Goal: Transaction & Acquisition: Book appointment/travel/reservation

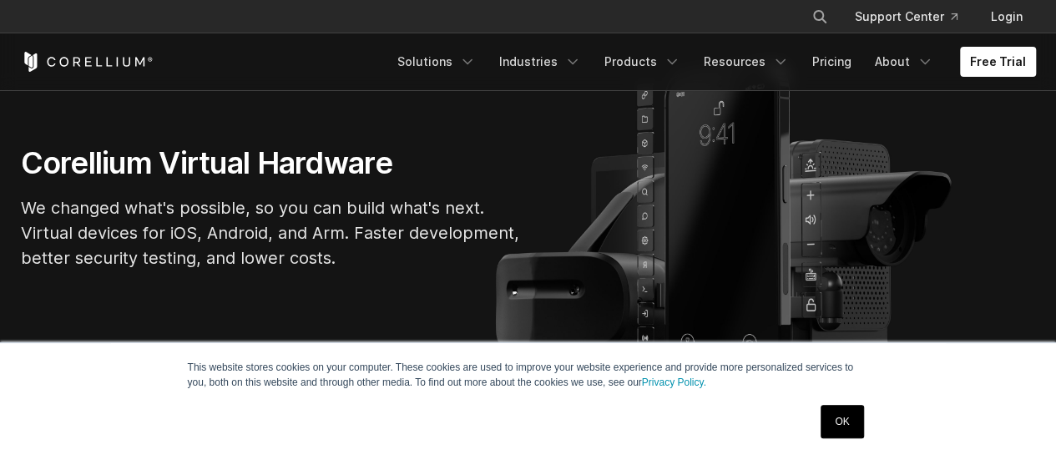
click at [843, 422] on link "OK" at bounding box center [842, 421] width 43 height 33
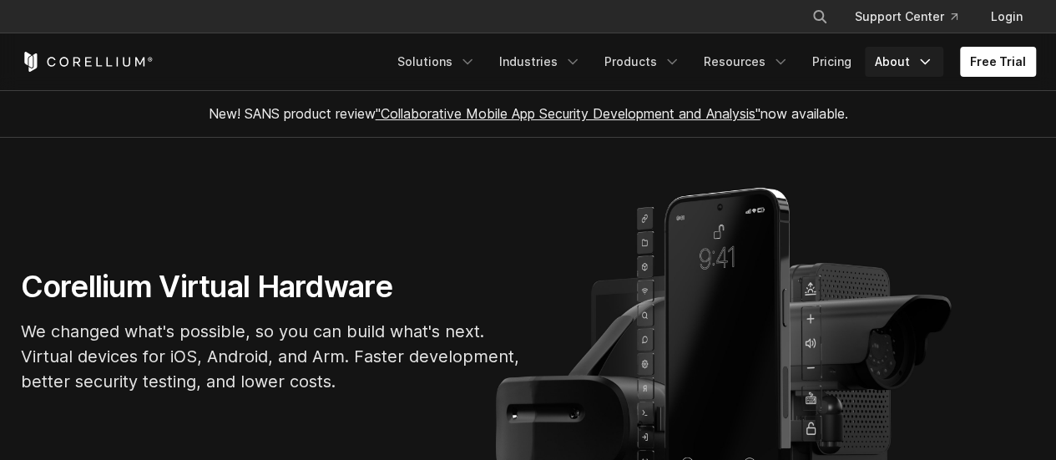
click at [887, 66] on link "About" at bounding box center [904, 62] width 78 height 30
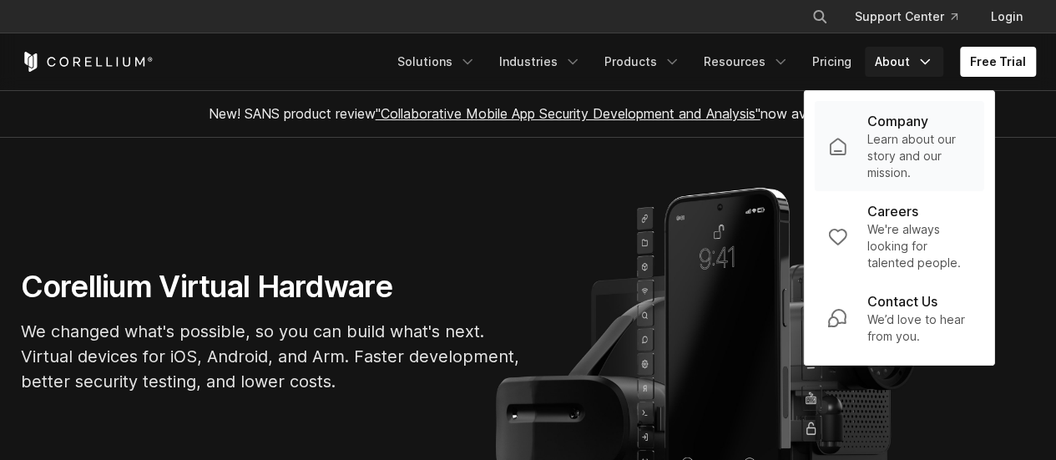
click at [886, 150] on p "Learn about our story and our mission." at bounding box center [919, 156] width 104 height 50
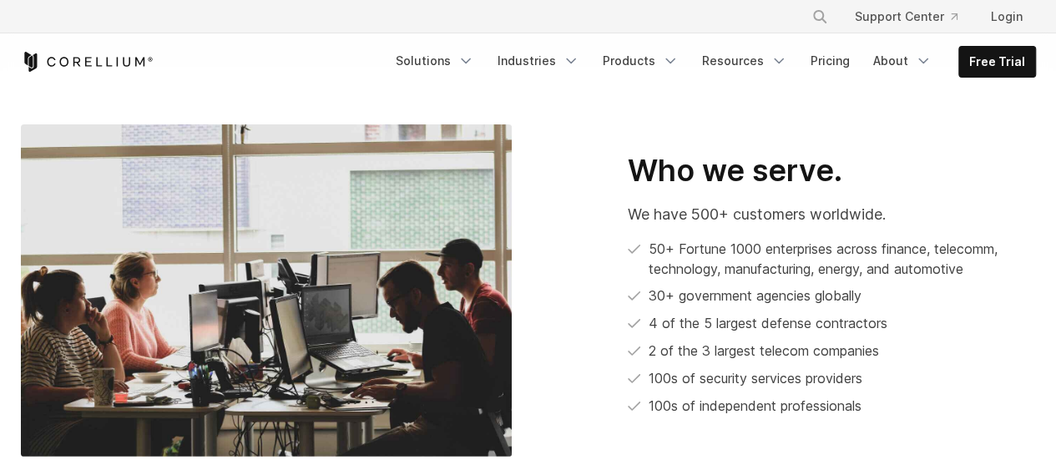
scroll to position [847, 0]
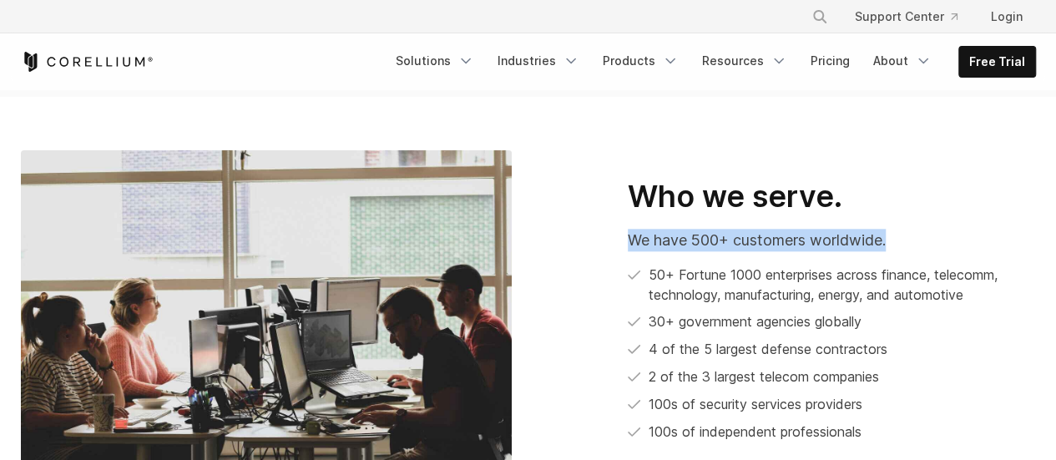
drag, startPoint x: 624, startPoint y: 223, endPoint x: 911, endPoint y: 214, distance: 286.5
click at [911, 214] on div "Who we serve. We have 500+ customers worldwide. 50+ Fortune 1000 enterprises ac…" at bounding box center [790, 310] width 491 height 265
click at [911, 229] on p "We have 500+ customers worldwide." at bounding box center [832, 240] width 408 height 23
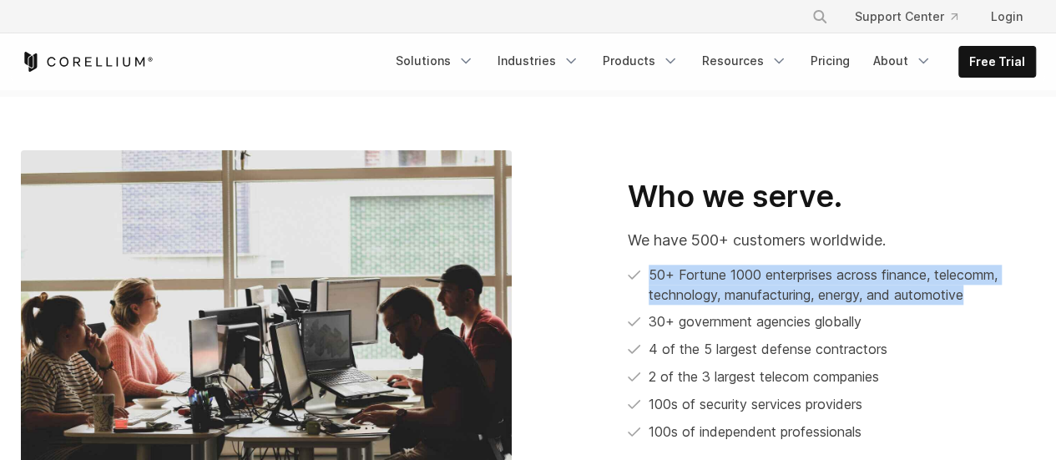
drag, startPoint x: 650, startPoint y: 255, endPoint x: 982, endPoint y: 277, distance: 332.2
click at [982, 277] on li "50+ Fortune 1000 enterprises across finance, telecomm, technology, manufacturin…" at bounding box center [832, 285] width 408 height 40
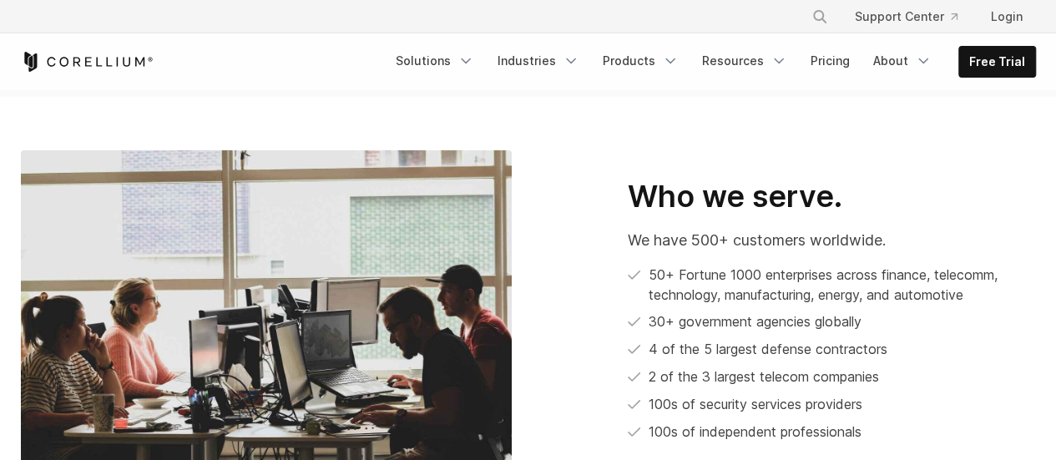
click at [651, 311] on li "30+ government agencies globally" at bounding box center [832, 321] width 408 height 21
drag, startPoint x: 651, startPoint y: 296, endPoint x: 853, endPoint y: 300, distance: 202.1
click at [853, 311] on li "30+ government agencies globally" at bounding box center [832, 321] width 408 height 21
click at [855, 311] on li "30+ government agencies globally" at bounding box center [832, 321] width 408 height 21
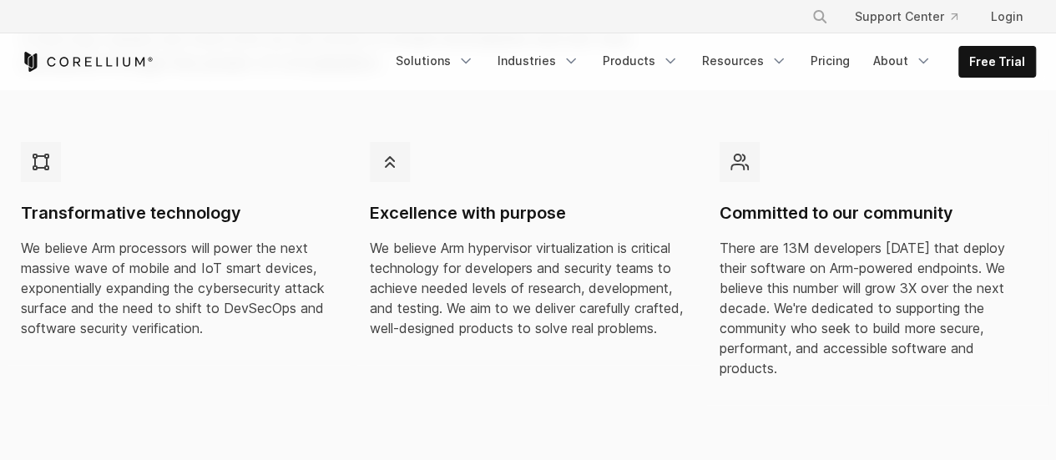
scroll to position [501, 0]
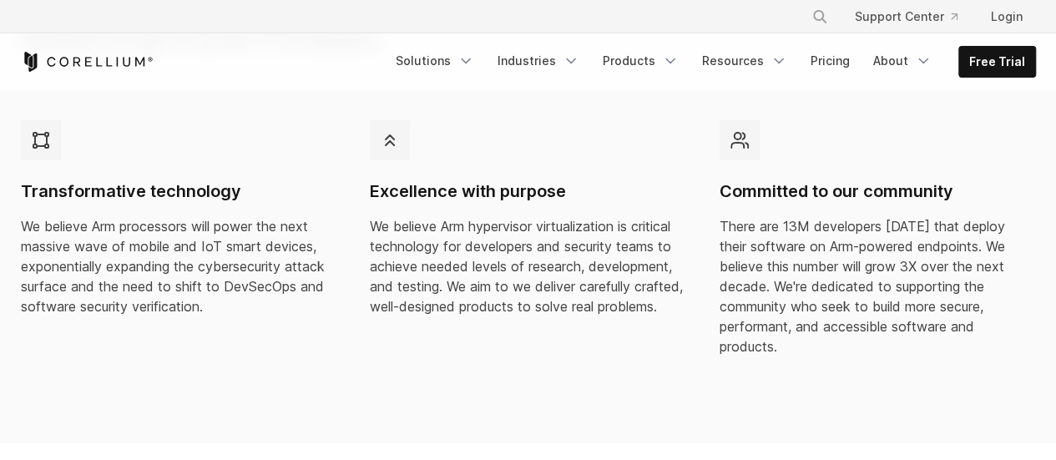
click at [194, 195] on h4 "Transformative technology" at bounding box center [179, 191] width 316 height 23
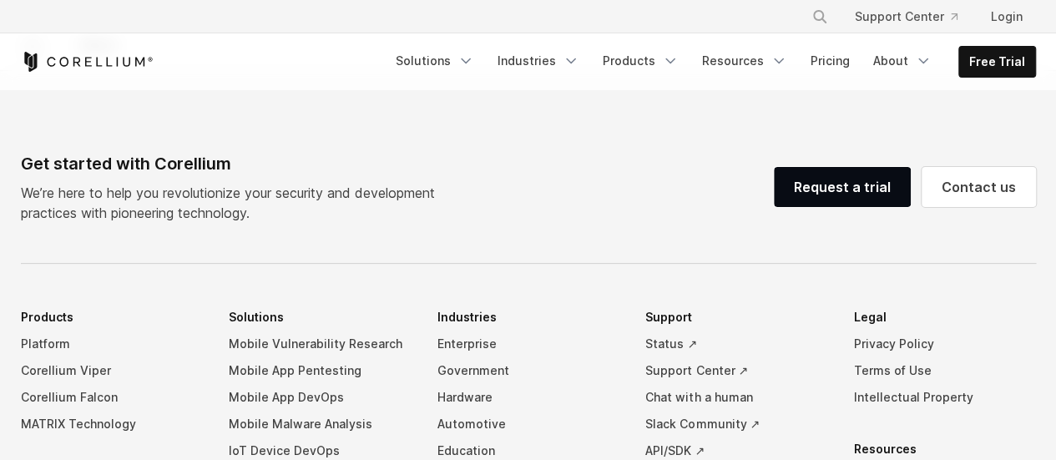
scroll to position [2922, 0]
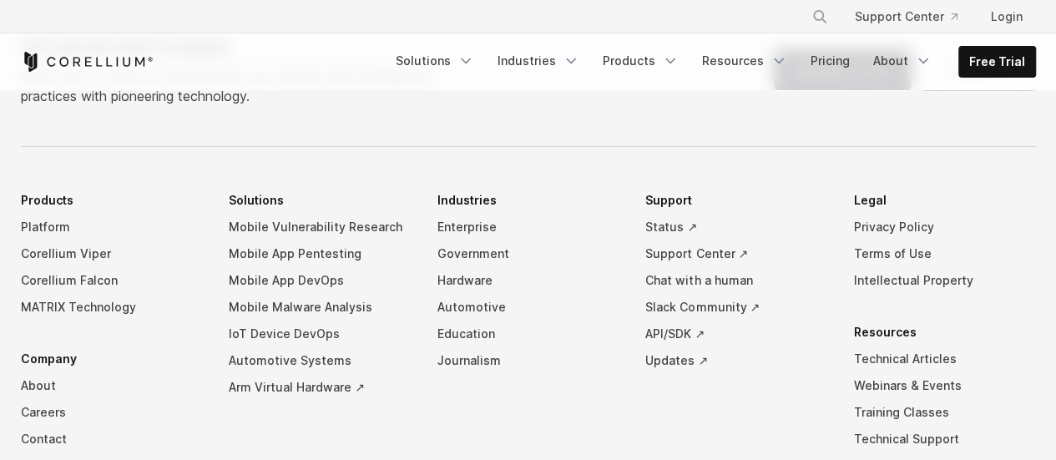
click at [424, 392] on ul "Products Platform Corellium Viper Corellium Falcon MATRIX Technology Company Ab…" at bounding box center [528, 368] width 1015 height 362
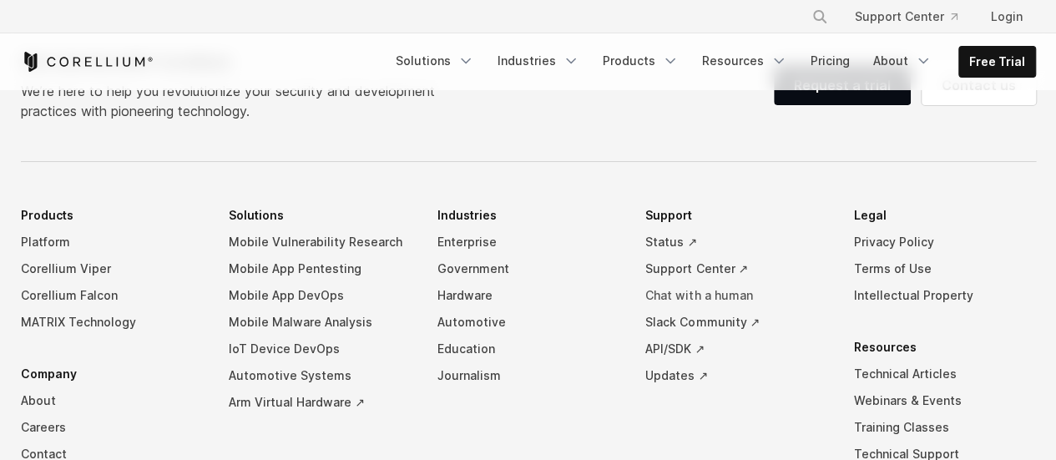
scroll to position [2421, 0]
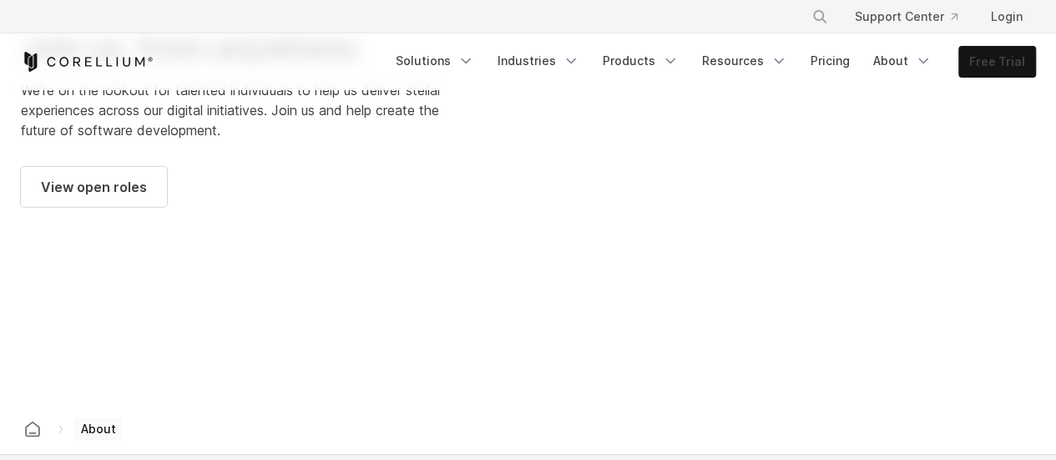
click at [988, 71] on link "Free Trial" at bounding box center [997, 62] width 76 height 30
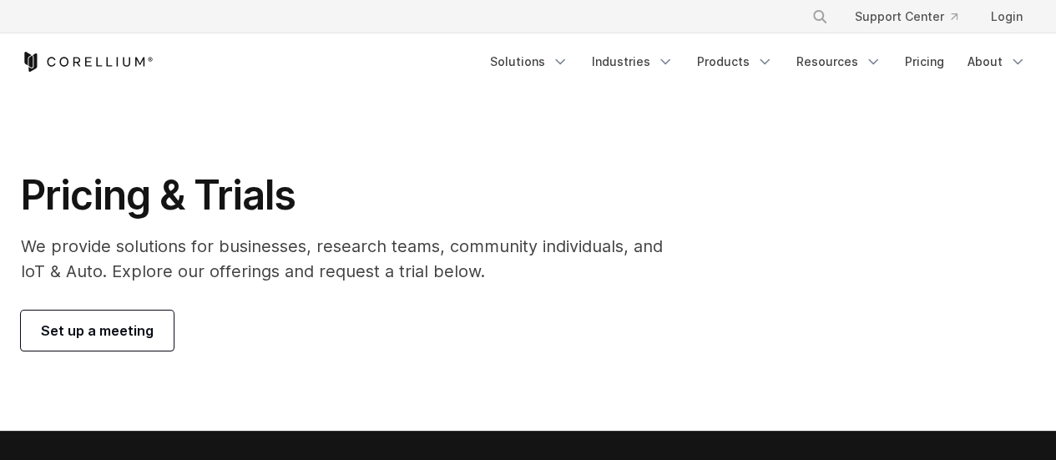
click at [134, 326] on span "Set up a meeting" at bounding box center [97, 331] width 113 height 20
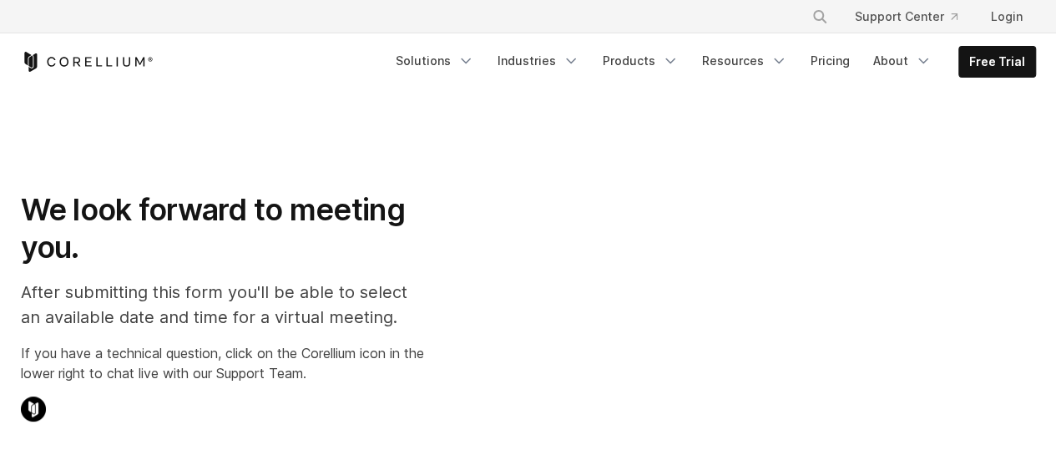
select select "**"
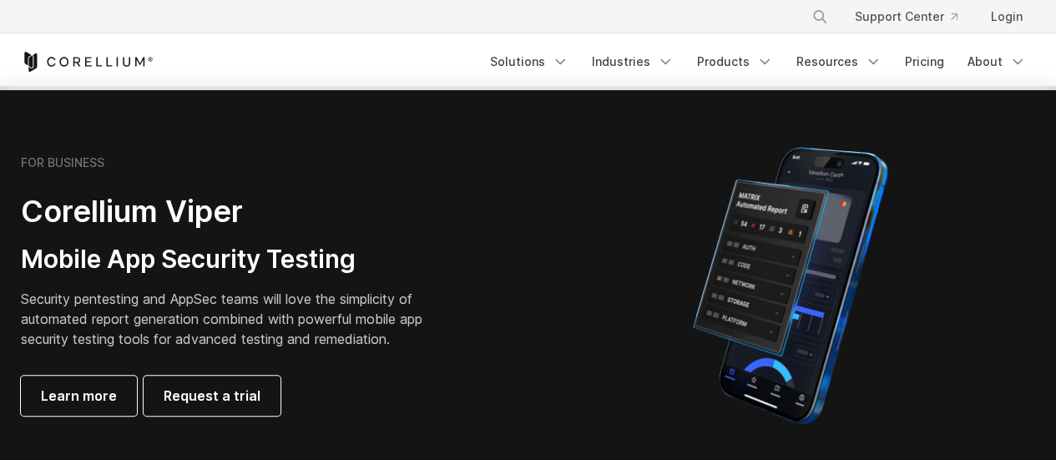
scroll to position [417, 0]
